Goal: Information Seeking & Learning: Check status

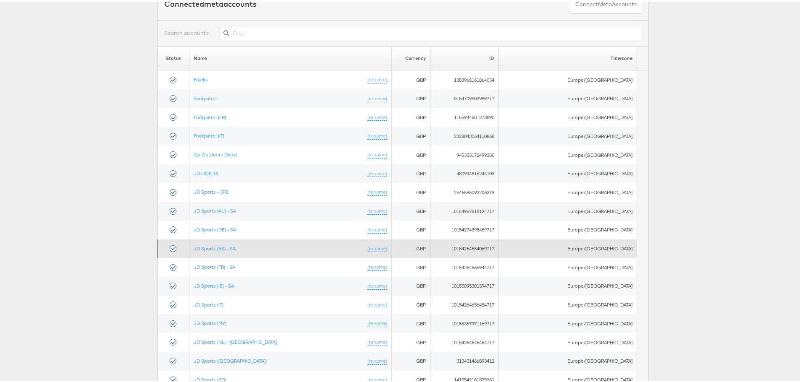
scroll to position [84, 0]
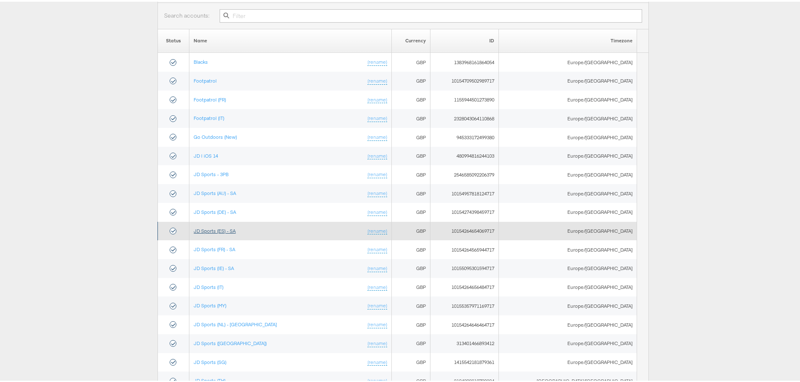
click at [236, 228] on link "JD Sports (ES) - SA" at bounding box center [215, 229] width 42 height 6
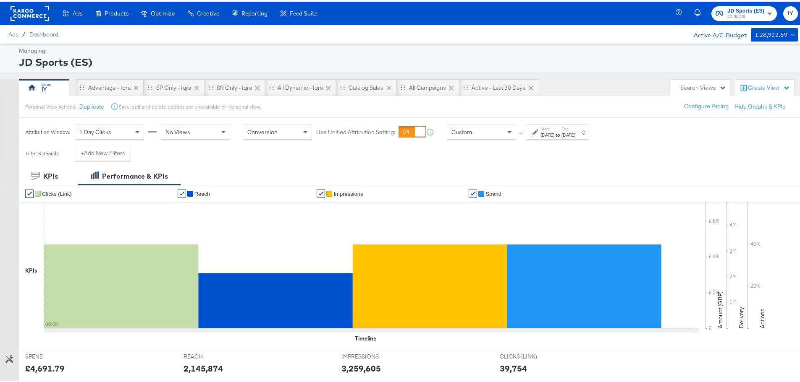
click at [547, 131] on div "[DATE]" at bounding box center [547, 133] width 14 height 7
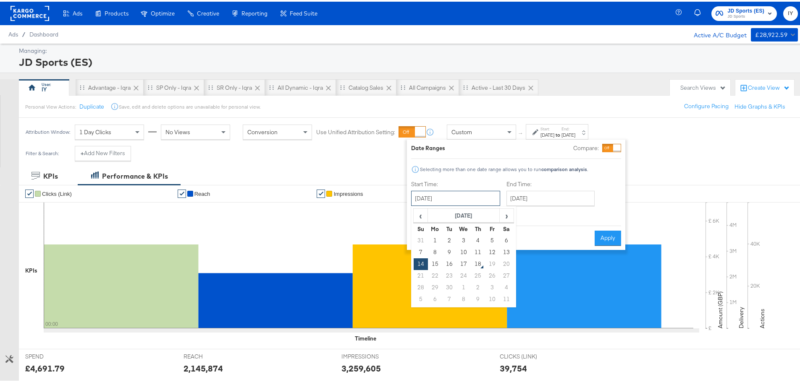
click at [479, 191] on input "[DATE]" at bounding box center [455, 196] width 89 height 15
click at [461, 262] on td "17" at bounding box center [463, 263] width 14 height 12
type input "[DATE]"
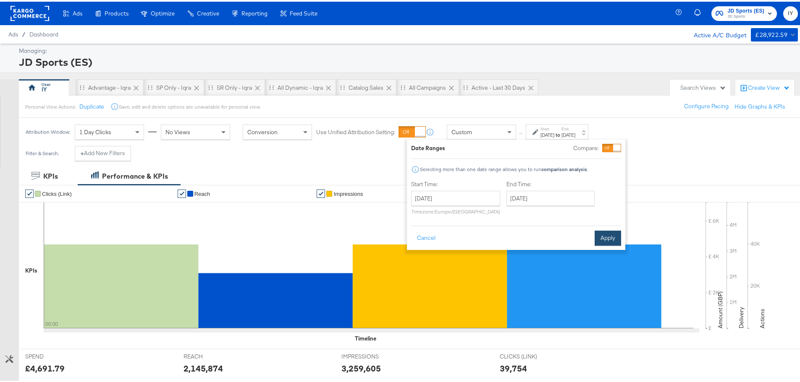
click at [601, 236] on button "Apply" at bounding box center [608, 236] width 26 height 15
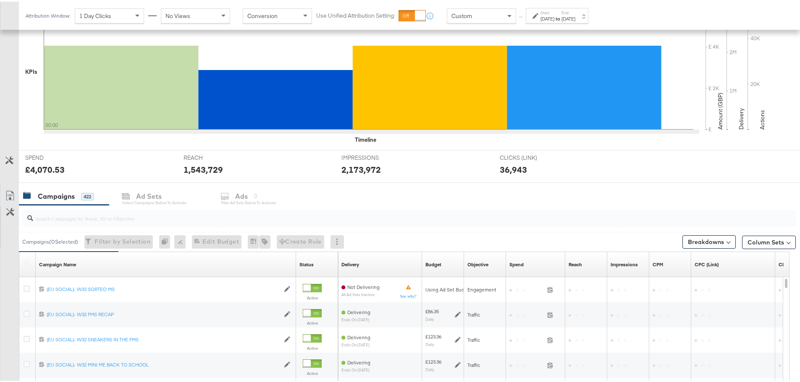
scroll to position [294, 0]
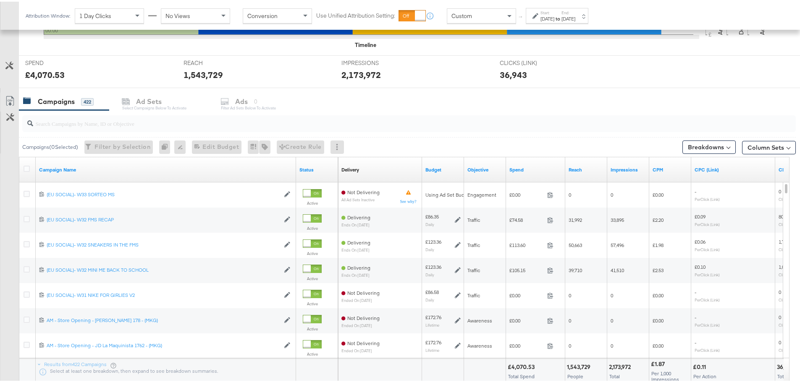
click at [116, 123] on input "search" at bounding box center [378, 118] width 691 height 16
paste input "SA - Catalogue Sales - Advantage Shopping Campaign – JD Arm"
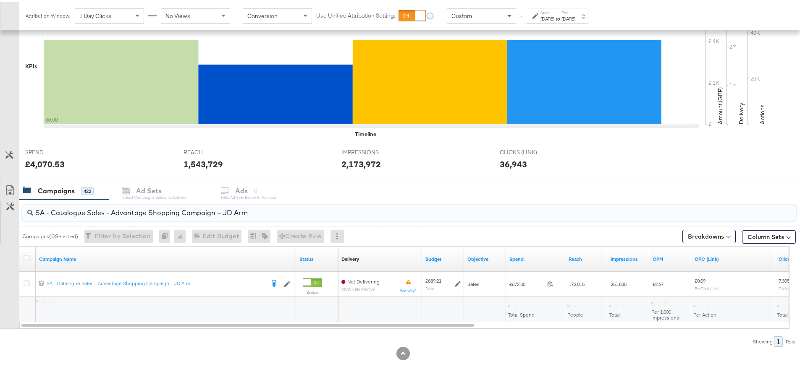
scroll to position [204, 0]
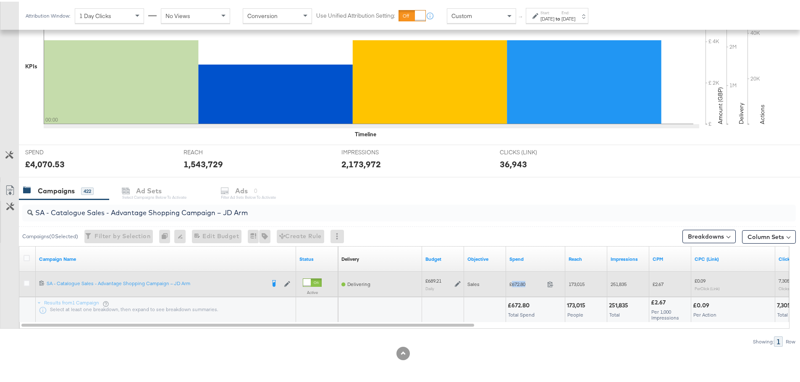
drag, startPoint x: 526, startPoint y: 283, endPoint x: 513, endPoint y: 285, distance: 13.5
click at [513, 285] on span "£672.80" at bounding box center [526, 283] width 34 height 6
copy span "672.80"
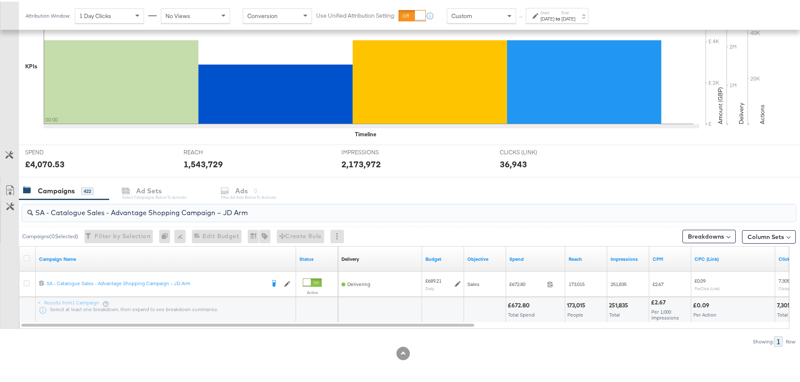
drag, startPoint x: 264, startPoint y: 212, endPoint x: -46, endPoint y: 215, distance: 309.9
paste input "Greenbids"
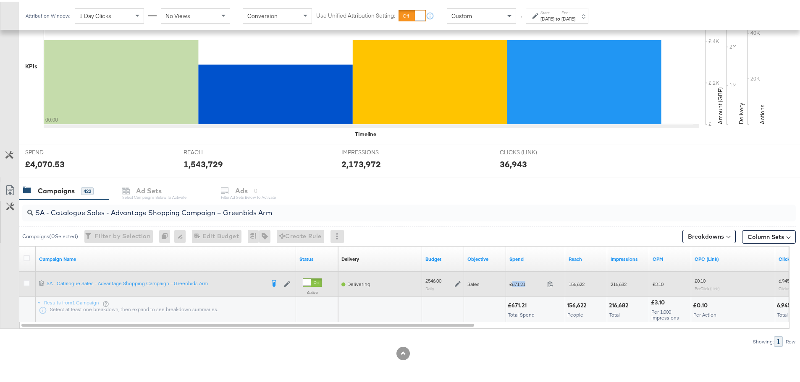
drag, startPoint x: 533, startPoint y: 281, endPoint x: 512, endPoint y: 283, distance: 21.1
click at [512, 283] on span "£671.21" at bounding box center [526, 283] width 34 height 6
copy span "671.21"
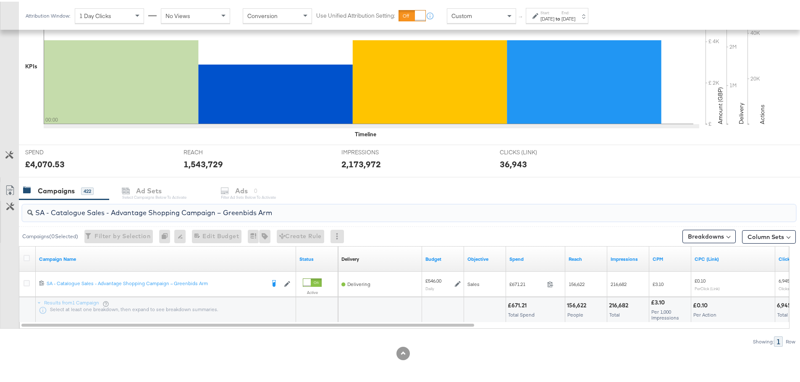
drag, startPoint x: 279, startPoint y: 212, endPoint x: -7, endPoint y: 202, distance: 286.1
paste input "AM - Catalogue Sales - Advantage Shopping Campaign - Non Dynamic Campaign – JD"
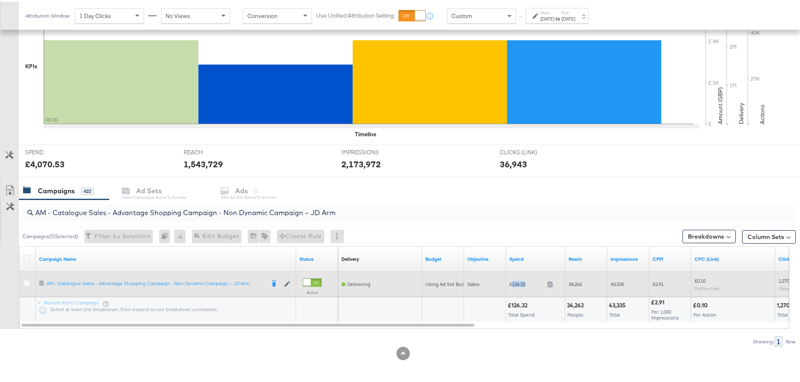
drag, startPoint x: 529, startPoint y: 281, endPoint x: 513, endPoint y: 284, distance: 16.2
click at [513, 284] on span "£126.32" at bounding box center [526, 283] width 34 height 6
copy span "126.32"
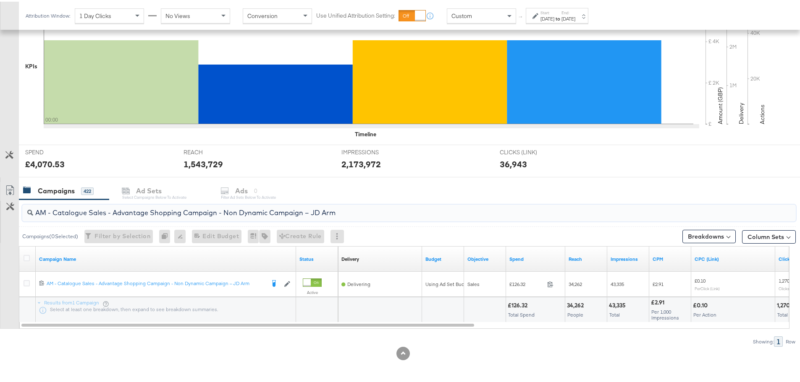
drag, startPoint x: 345, startPoint y: 214, endPoint x: 33, endPoint y: 218, distance: 312.0
click at [33, 218] on div "AM - Catalogue Sales - Advantage Shopping Campaign - Non Dynamic Campaign – JD …" at bounding box center [408, 211] width 773 height 17
paste input "Greenbids"
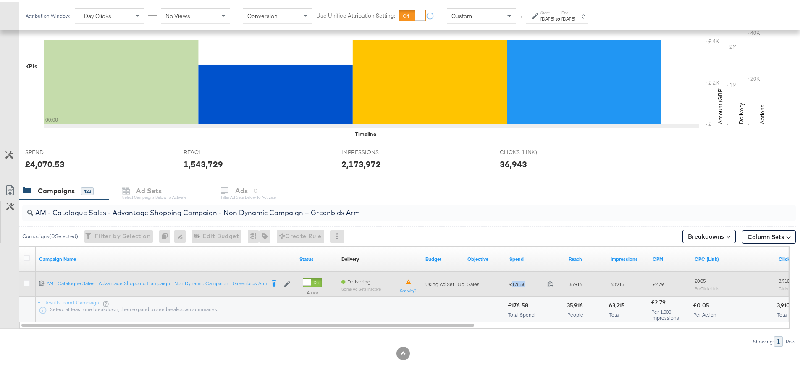
drag, startPoint x: 529, startPoint y: 286, endPoint x: 511, endPoint y: 286, distance: 17.6
click at [511, 286] on div "£176.58 176.58" at bounding box center [535, 282] width 59 height 13
copy span "176.58"
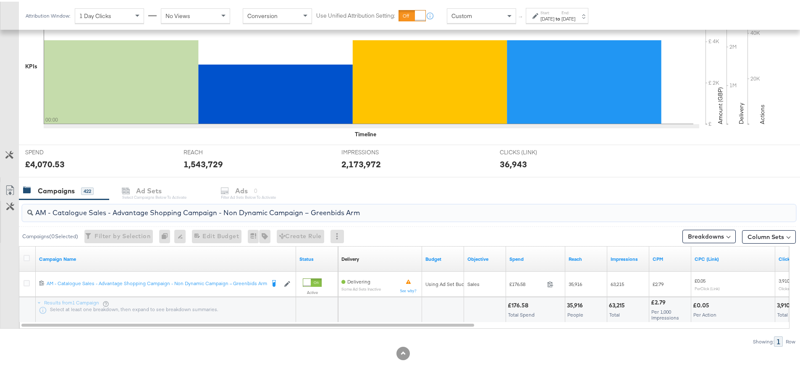
drag, startPoint x: 369, startPoint y: 214, endPoint x: -4, endPoint y: 207, distance: 373.3
paste input "SA - Sales - DABA - Always On - JD Arm - (PS)"
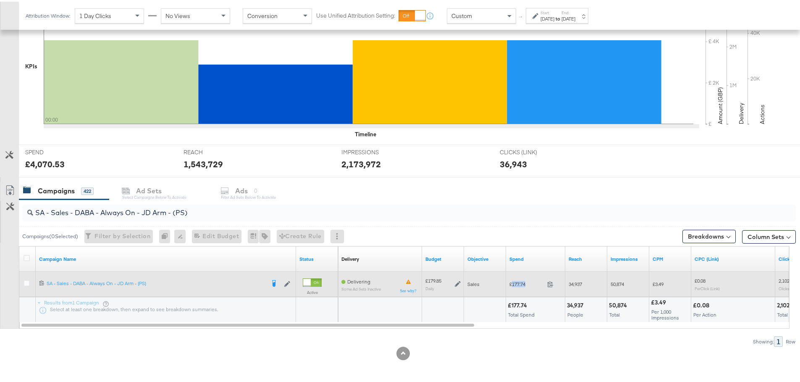
drag, startPoint x: 524, startPoint y: 285, endPoint x: 512, endPoint y: 285, distance: 12.6
click at [512, 285] on span "£177.74" at bounding box center [526, 283] width 34 height 6
copy span "177.74"
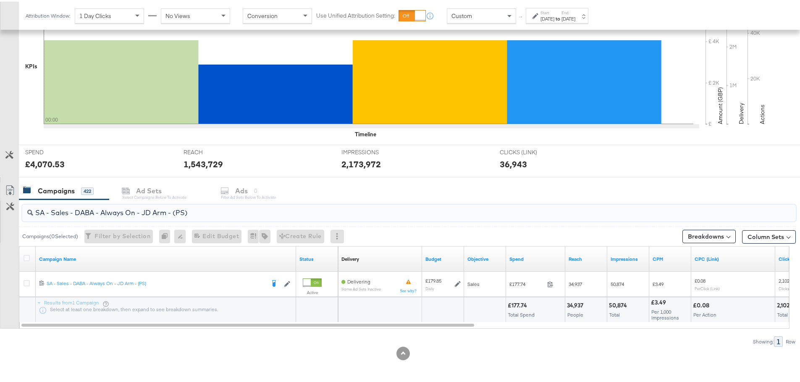
drag, startPoint x: 198, startPoint y: 212, endPoint x: 24, endPoint y: 213, distance: 174.2
click at [24, 213] on div "SA - Sales - DABA - Always On - JD Arm - (PS)" at bounding box center [408, 211] width 773 height 17
paste input "Greenbids"
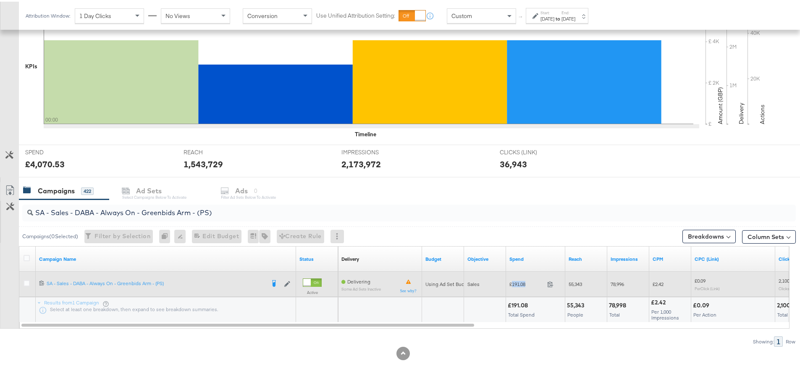
drag, startPoint x: 526, startPoint y: 284, endPoint x: 512, endPoint y: 283, distance: 13.9
click at [512, 283] on span "£191.08" at bounding box center [526, 283] width 34 height 6
copy span "191.08"
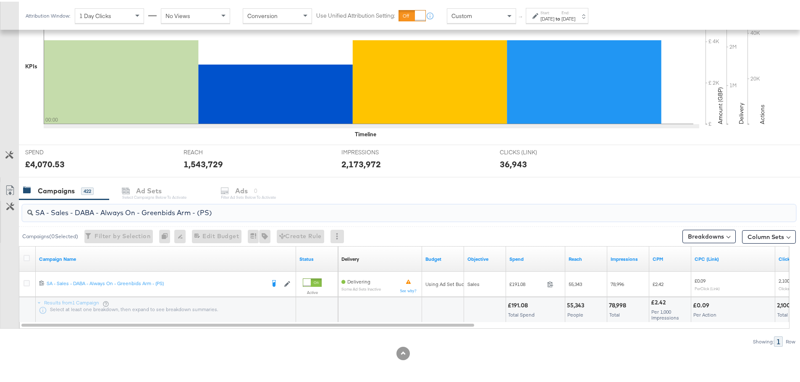
drag, startPoint x: 262, startPoint y: 221, endPoint x: 208, endPoint y: 213, distance: 54.7
click at [179, 208] on div "SA - Sales - DABA - Always On - Greenbids Arm - (PS)" at bounding box center [408, 212] width 773 height 20
drag, startPoint x: 229, startPoint y: 212, endPoint x: -44, endPoint y: 212, distance: 272.5
paste input "PA - Always On - JD Arm - (SR"
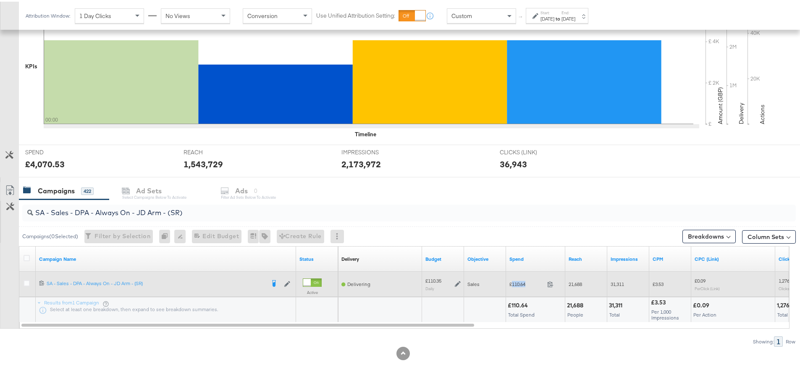
drag, startPoint x: 528, startPoint y: 282, endPoint x: 512, endPoint y: 283, distance: 16.0
click at [512, 283] on span "£110.64" at bounding box center [526, 283] width 34 height 6
copy span "110.64"
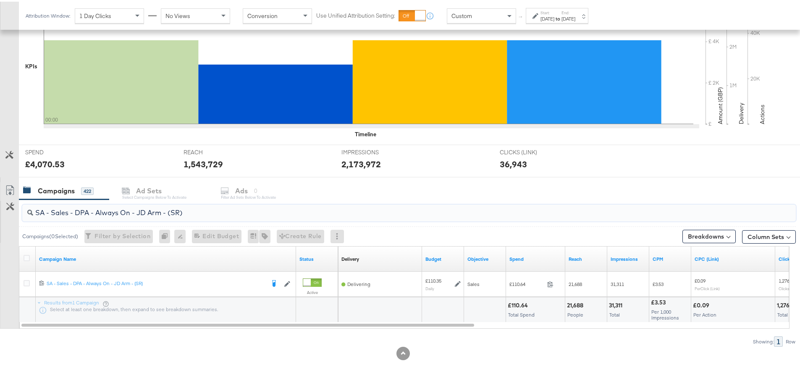
drag, startPoint x: 189, startPoint y: 211, endPoint x: -37, endPoint y: 211, distance: 226.7
paste input "Greenbids"
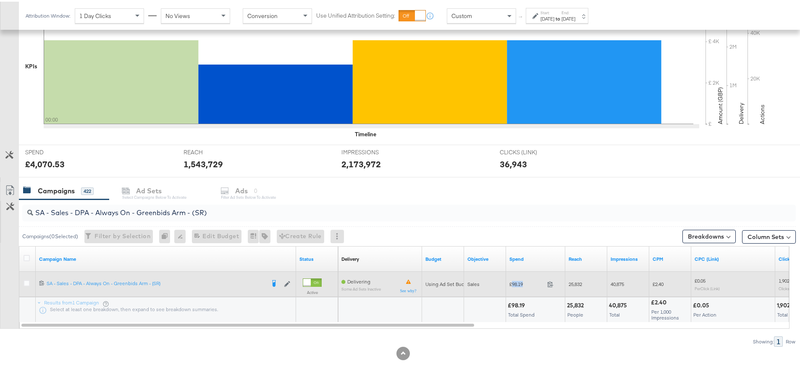
drag, startPoint x: 526, startPoint y: 283, endPoint x: 512, endPoint y: 283, distance: 13.4
click at [512, 283] on span "£98.19" at bounding box center [526, 283] width 34 height 6
copy span "98.19"
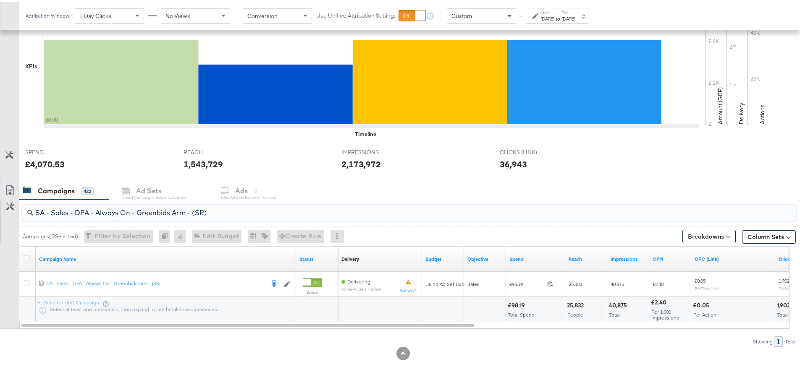
drag, startPoint x: 213, startPoint y: 211, endPoint x: -71, endPoint y: 174, distance: 286.6
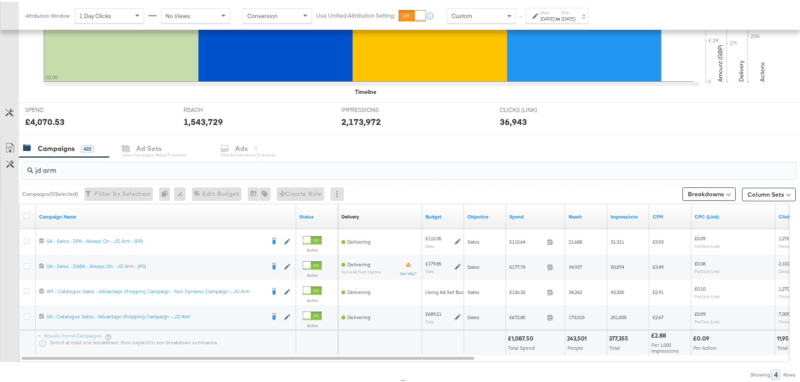
scroll to position [280, 0]
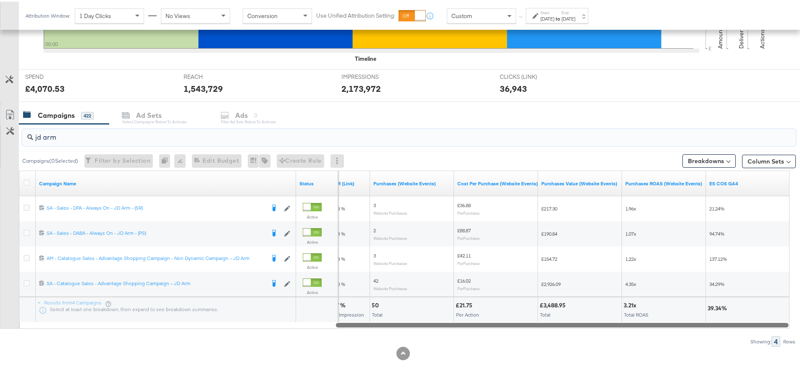
drag, startPoint x: 264, startPoint y: 324, endPoint x: 698, endPoint y: 336, distance: 434.7
click at [698, 336] on div "jd arm Campaigns ( 0 Selected) Filter by Selection Filter 0 campaigns 0 Rename …" at bounding box center [398, 234] width 796 height 223
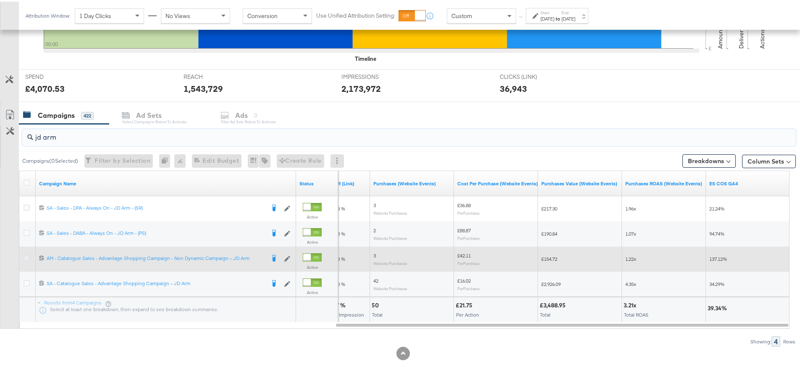
type input "jd arm"
click at [25, 255] on icon at bounding box center [27, 257] width 6 height 6
click at [0, 0] on input "checkbox" at bounding box center [0, 0] width 0 height 0
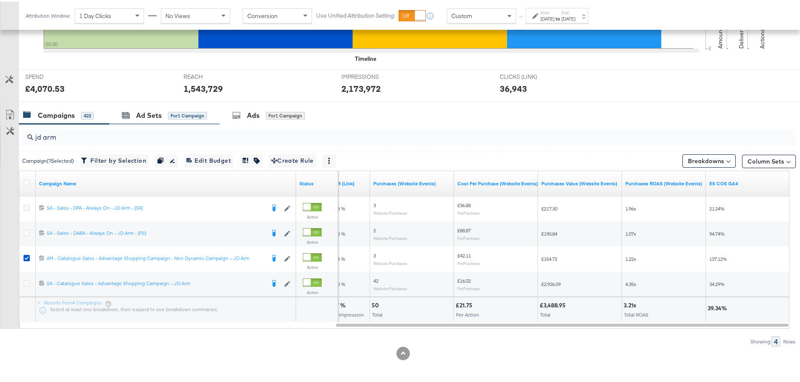
click at [139, 107] on div "Ad Sets for 1 Campaign" at bounding box center [164, 114] width 110 height 18
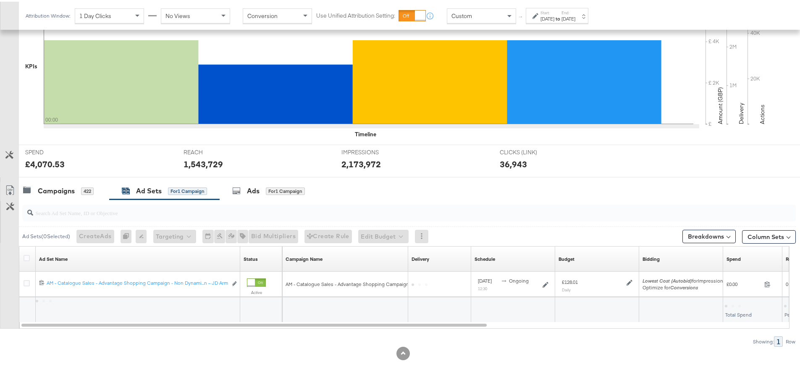
scroll to position [204, 0]
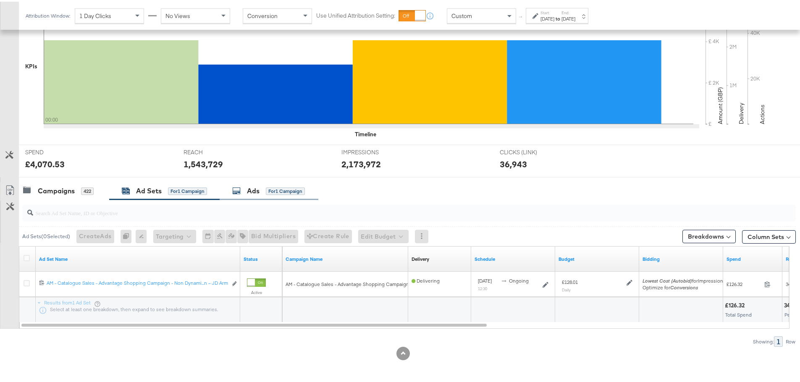
click at [246, 191] on div "Ads for 1 Campaign" at bounding box center [268, 190] width 73 height 10
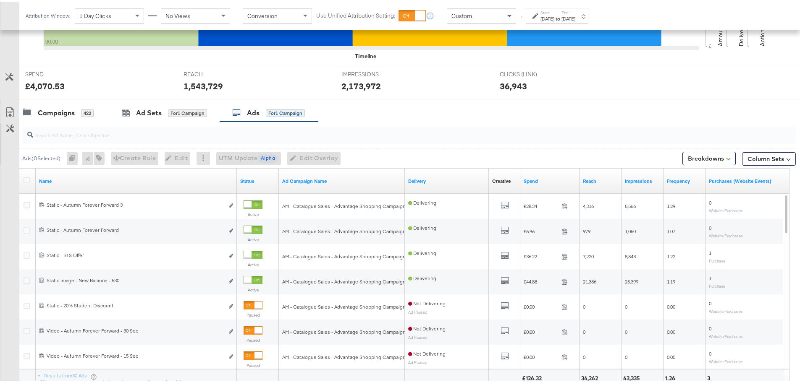
scroll to position [356, 0]
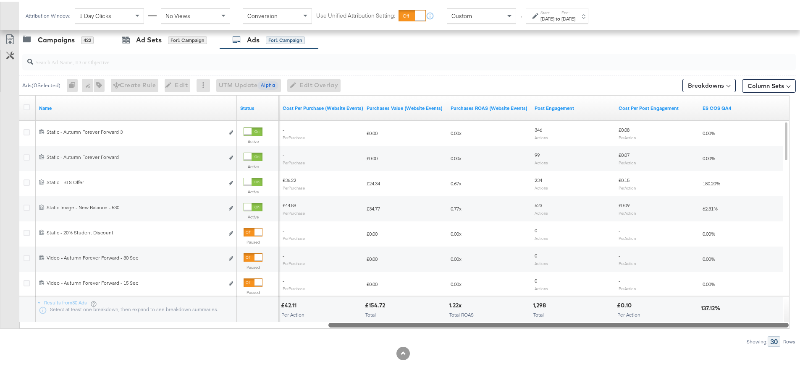
drag, startPoint x: 216, startPoint y: 322, endPoint x: 705, endPoint y: 340, distance: 489.0
click at [705, 340] on div "Ads ( 0 Selected) 0 Rename 0 ads Tags for 0 campaigns Create Rule Edit 0 ads Ed…" at bounding box center [398, 196] width 796 height 299
drag, startPoint x: 427, startPoint y: 330, endPoint x: 678, endPoint y: 320, distance: 251.7
click at [678, 320] on div "Name Status Purchases (Website Events) Cost Per Purchase (Website Events) Purch…" at bounding box center [404, 211] width 770 height 234
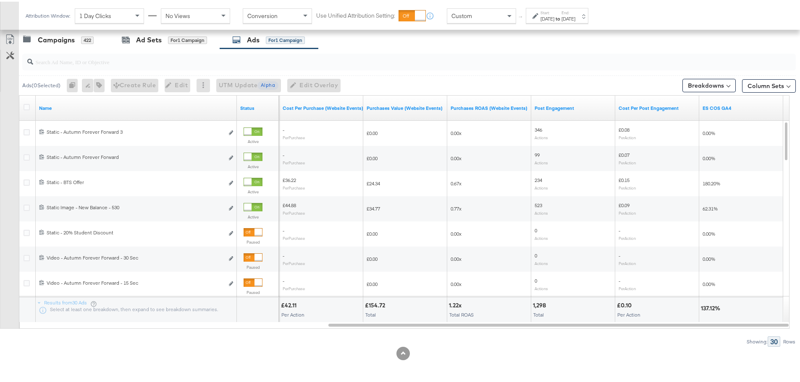
click at [552, 14] on div "[DATE]" at bounding box center [547, 17] width 14 height 7
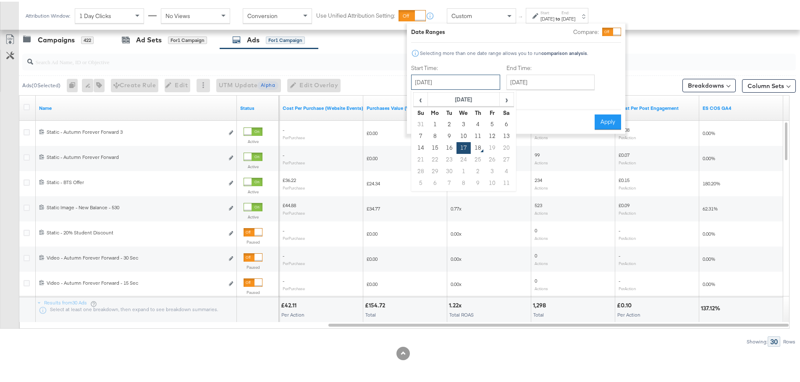
click at [478, 81] on input "[DATE]" at bounding box center [455, 80] width 89 height 15
click at [423, 143] on td "14" at bounding box center [421, 147] width 14 height 12
type input "[DATE]"
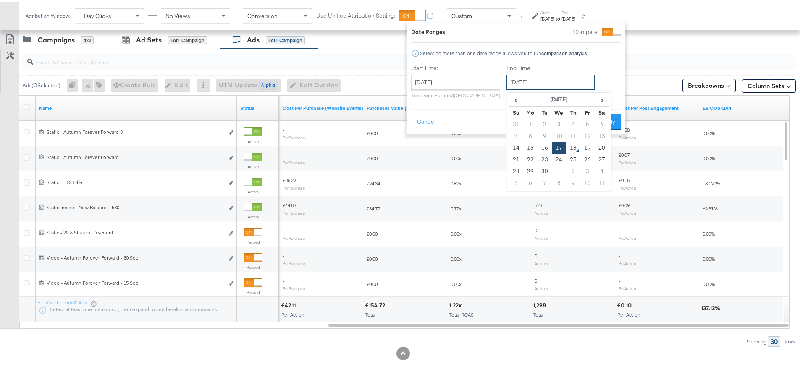
click at [526, 81] on input "[DATE]" at bounding box center [550, 80] width 88 height 15
click at [555, 146] on td "17" at bounding box center [559, 147] width 14 height 12
click at [607, 115] on button "Apply" at bounding box center [608, 120] width 26 height 15
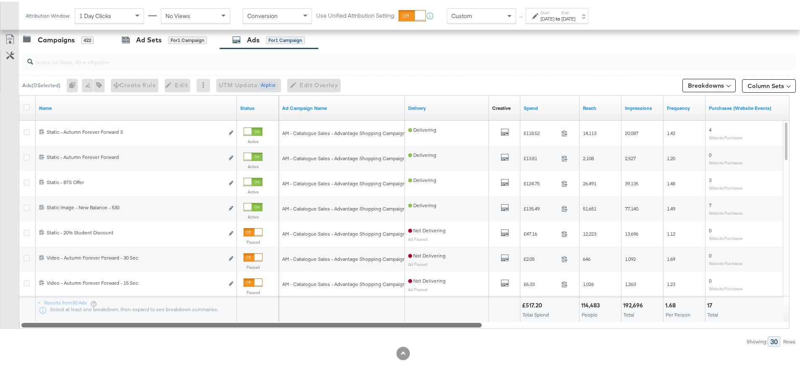
drag, startPoint x: 521, startPoint y: 325, endPoint x: 126, endPoint y: 333, distance: 394.3
click at [126, 333] on div "Ads ( 0 Selected) 0 Rename 0 ads Tags for 0 campaigns Create Rule Edit 0 ads Ed…" at bounding box center [398, 196] width 796 height 299
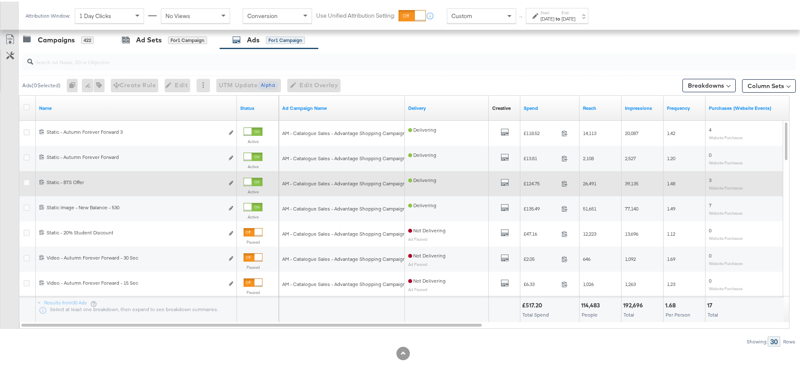
click at [251, 180] on div at bounding box center [248, 181] width 8 height 8
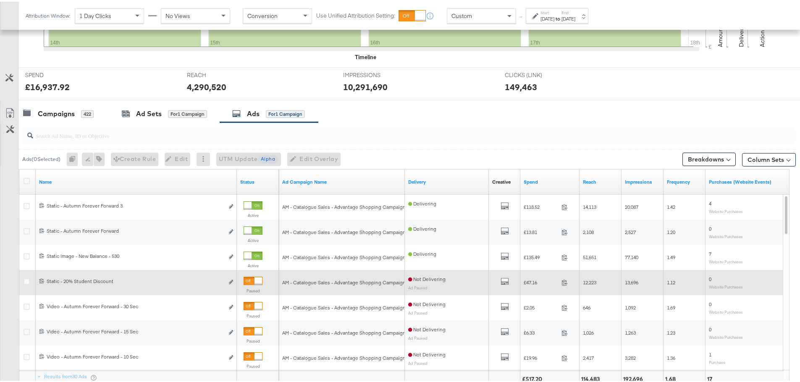
scroll to position [230, 0]
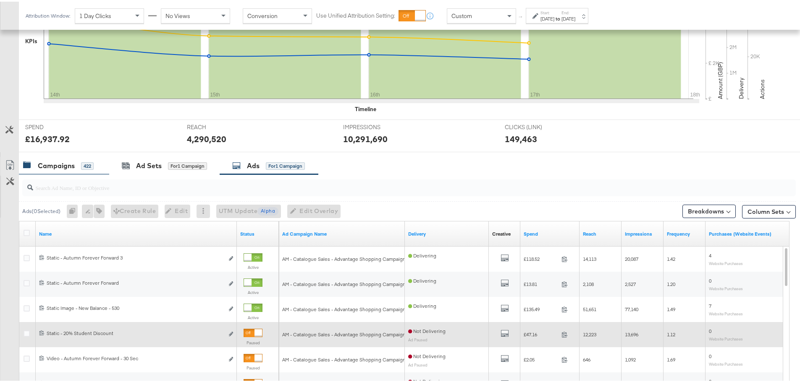
click at [70, 161] on div "Campaigns" at bounding box center [56, 165] width 37 height 10
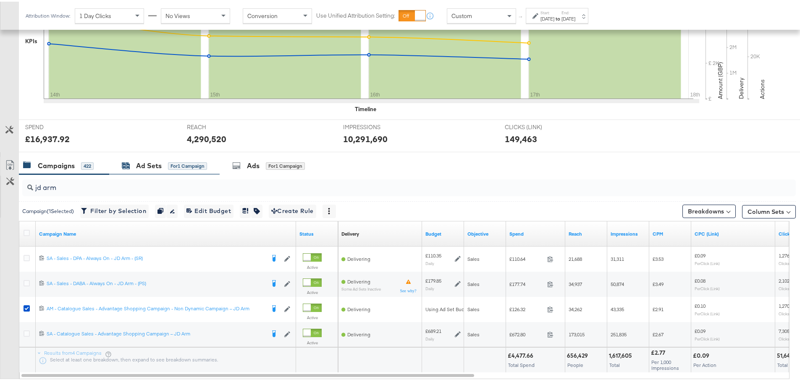
click at [144, 166] on div "Ad Sets" at bounding box center [149, 165] width 26 height 10
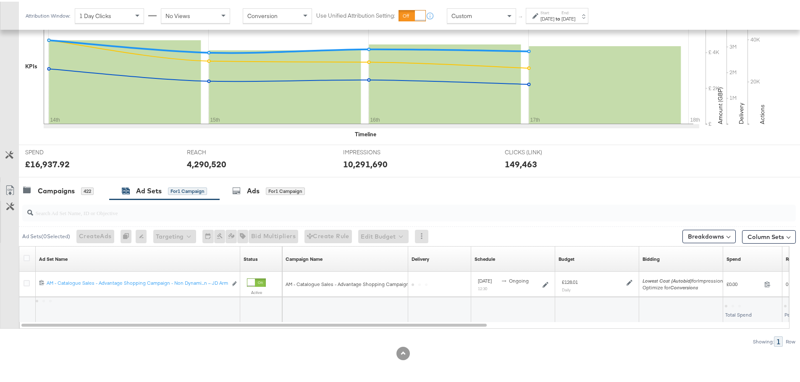
scroll to position [204, 0]
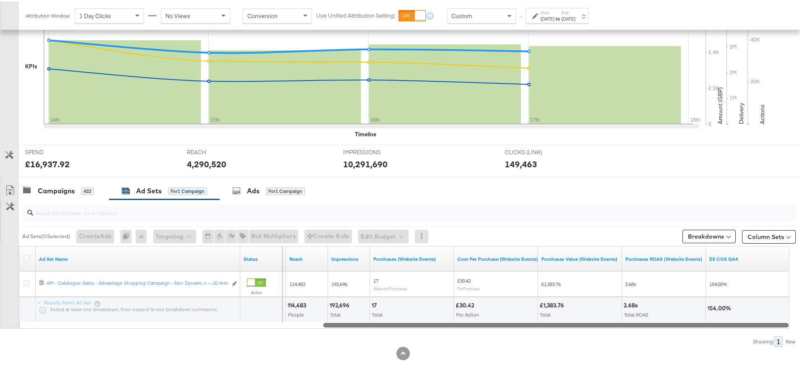
drag, startPoint x: 241, startPoint y: 323, endPoint x: 674, endPoint y: 336, distance: 433.0
click at [674, 336] on div "Ad Sets ( 0 Selected) Create Ads At least one ad set must be selected 0 Rename …" at bounding box center [398, 271] width 796 height 147
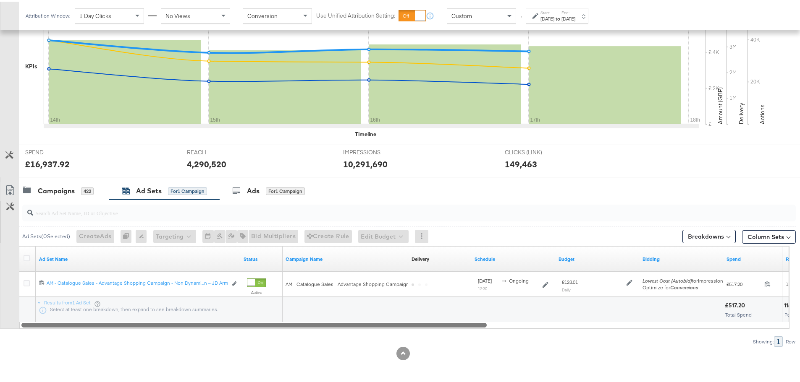
drag, startPoint x: 587, startPoint y: 325, endPoint x: 245, endPoint y: 319, distance: 341.8
click at [245, 319] on div "Ad Set Name Status Campaign Name Delivery Sorting Unavailable Schedule Budget B…" at bounding box center [404, 286] width 770 height 83
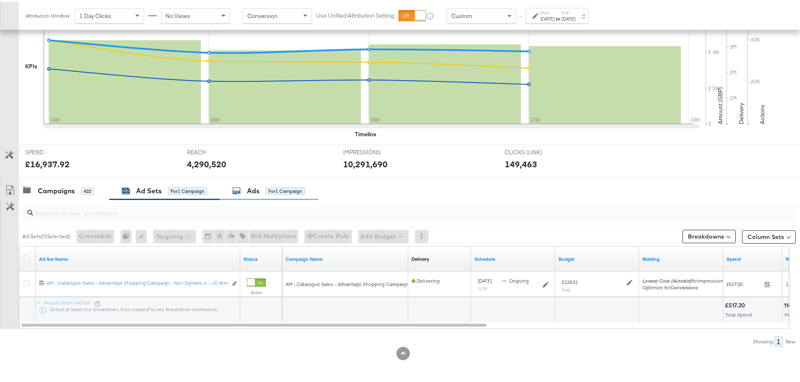
click at [266, 190] on div "Ads for 1 Campaign" at bounding box center [268, 190] width 73 height 10
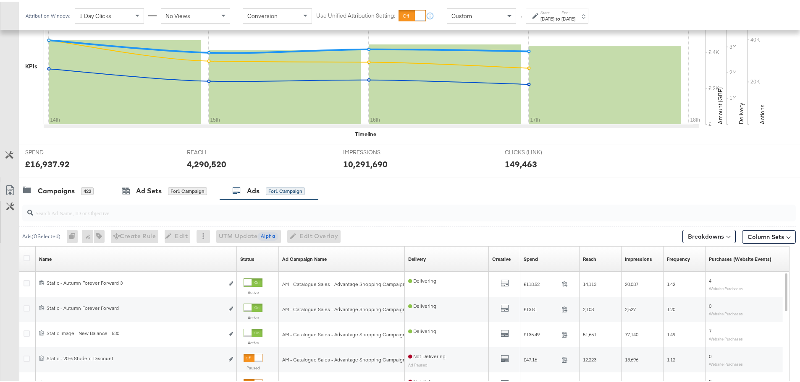
scroll to position [230, 0]
